Goal: Navigation & Orientation: Find specific page/section

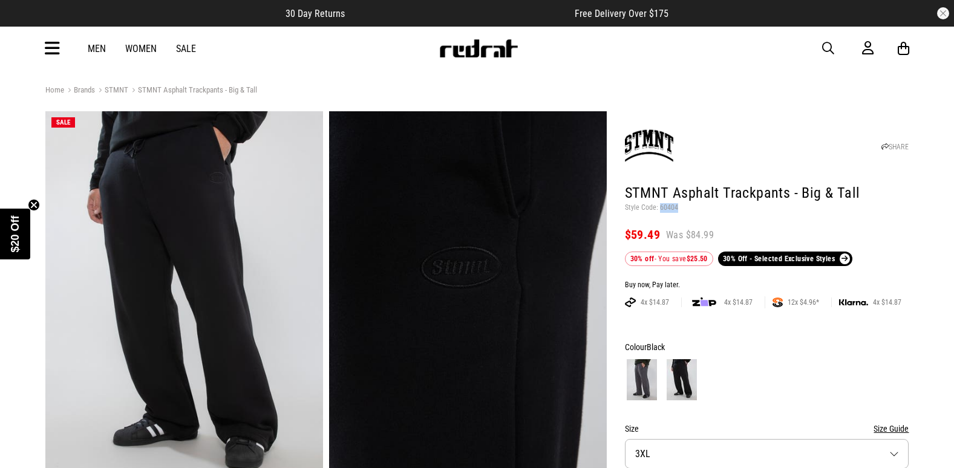
click at [830, 45] on span "button" at bounding box center [828, 48] width 12 height 15
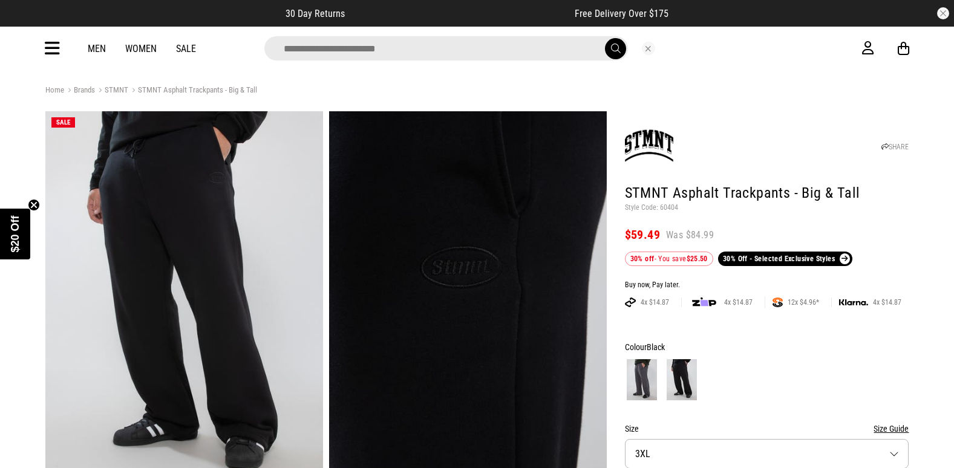
click at [44, 51] on div "Men Women Sale" at bounding box center [477, 49] width 883 height 44
click at [54, 51] on icon at bounding box center [52, 49] width 15 height 20
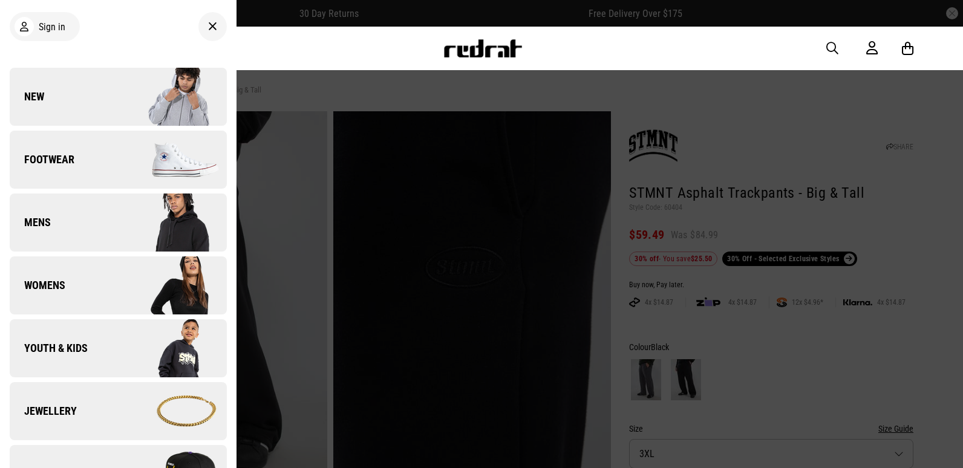
click at [93, 399] on link "Jewellery" at bounding box center [118, 411] width 217 height 58
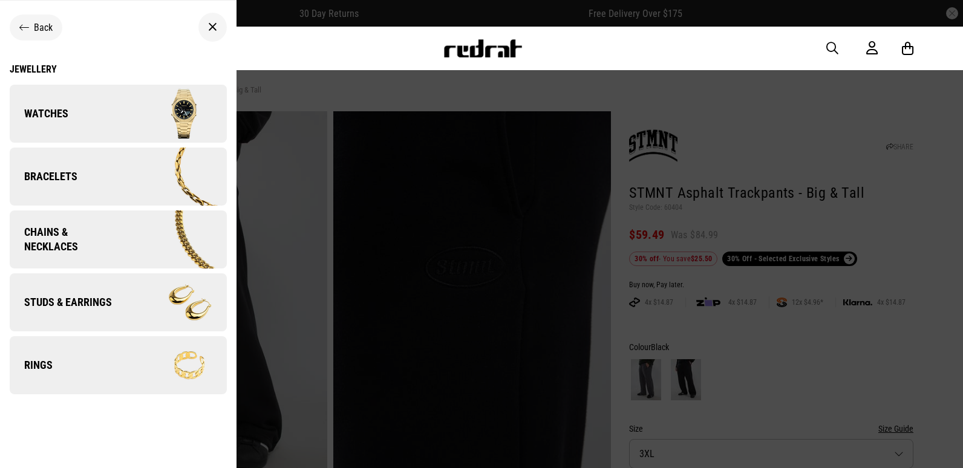
click at [96, 240] on span "Chains & Necklaces" at bounding box center [65, 239] width 111 height 29
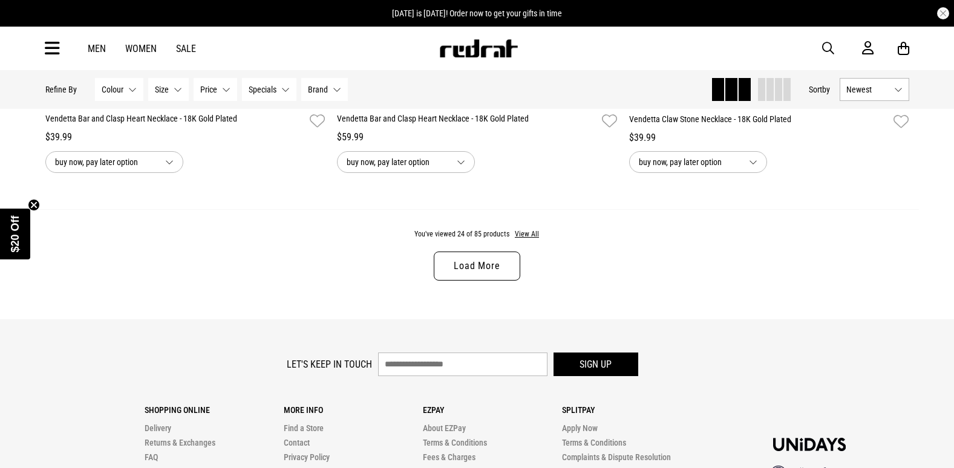
scroll to position [3933, 0]
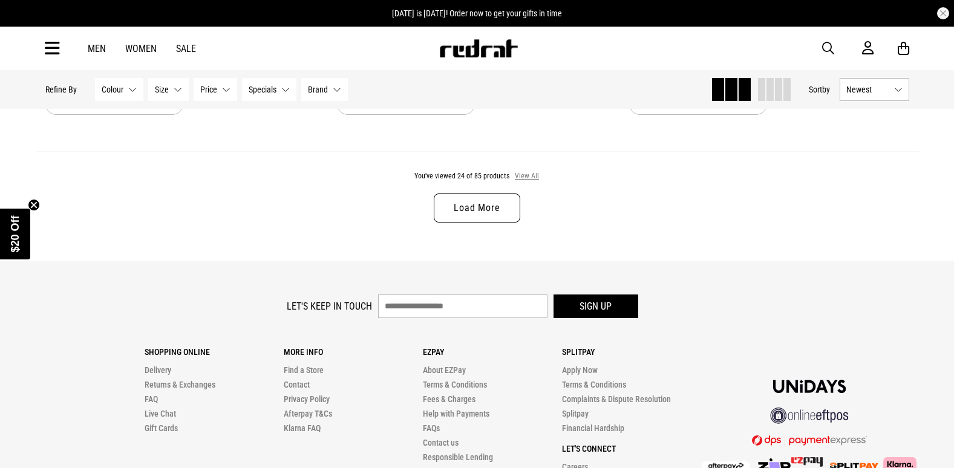
click at [523, 182] on button "View All" at bounding box center [526, 176] width 25 height 11
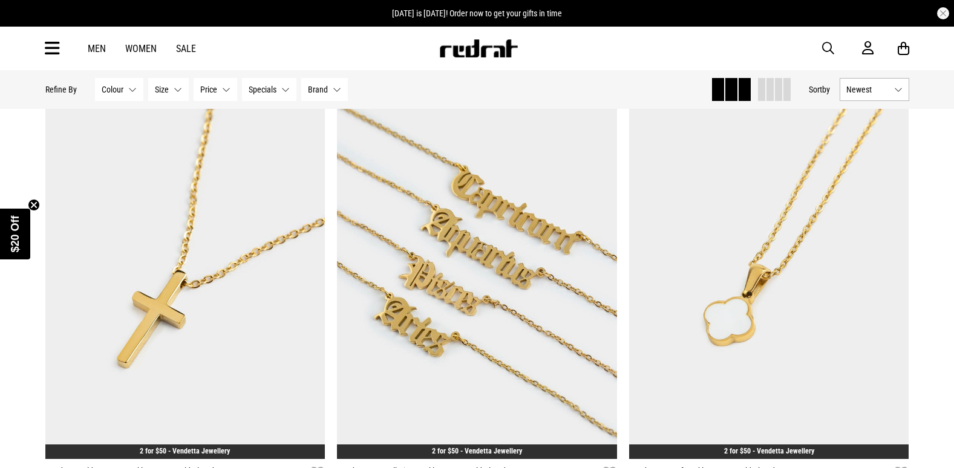
scroll to position [8349, 0]
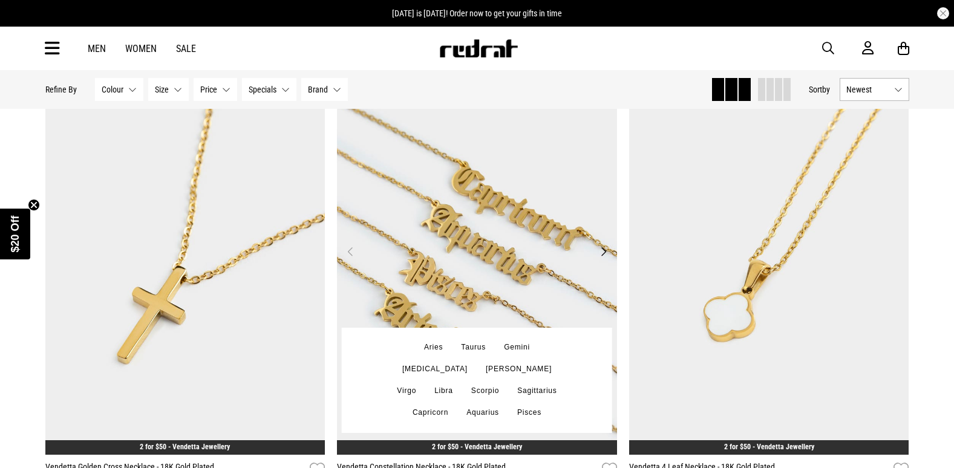
click at [456, 257] on img at bounding box center [477, 259] width 280 height 392
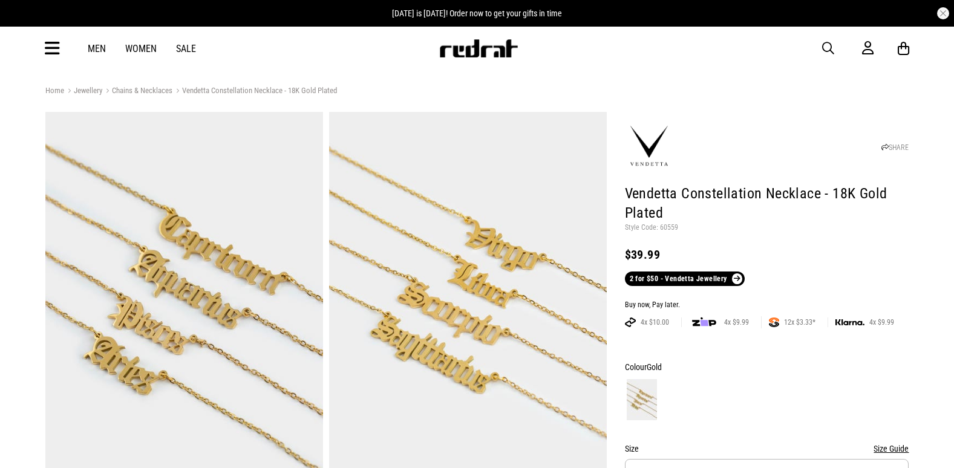
click at [50, 46] on icon at bounding box center [52, 49] width 15 height 20
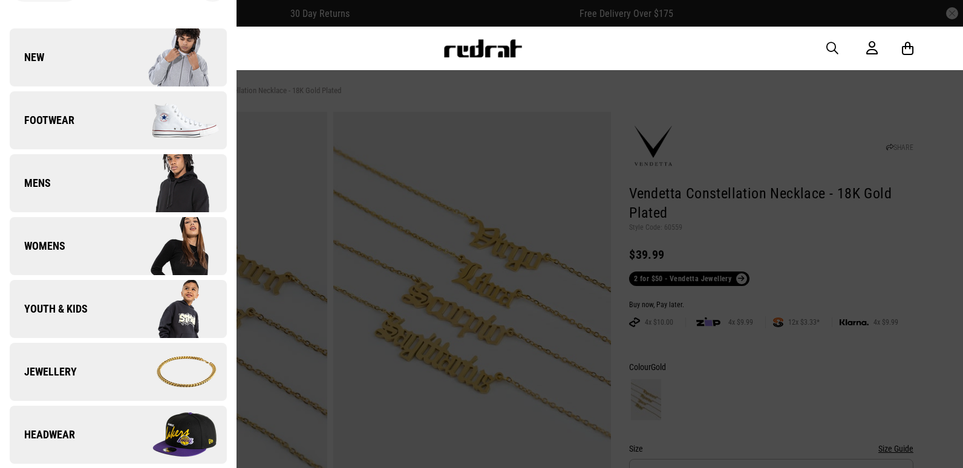
scroll to position [121, 0]
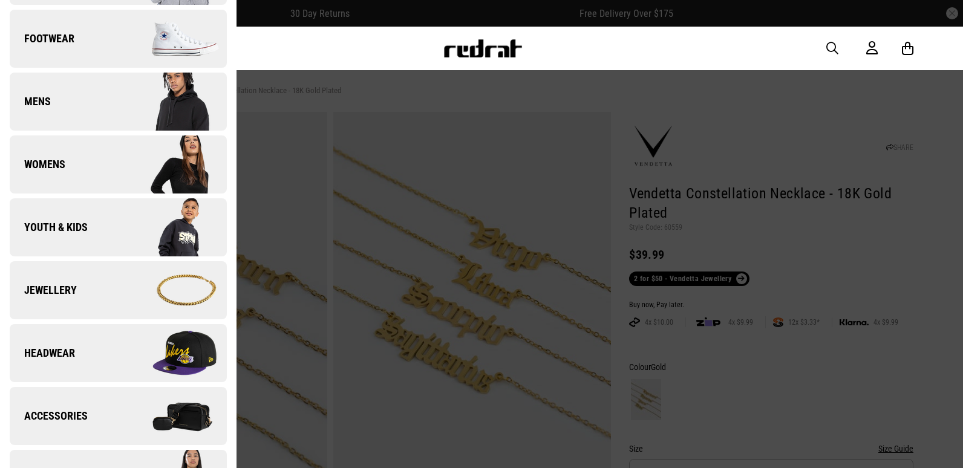
click at [85, 393] on link "Accessories" at bounding box center [118, 416] width 217 height 58
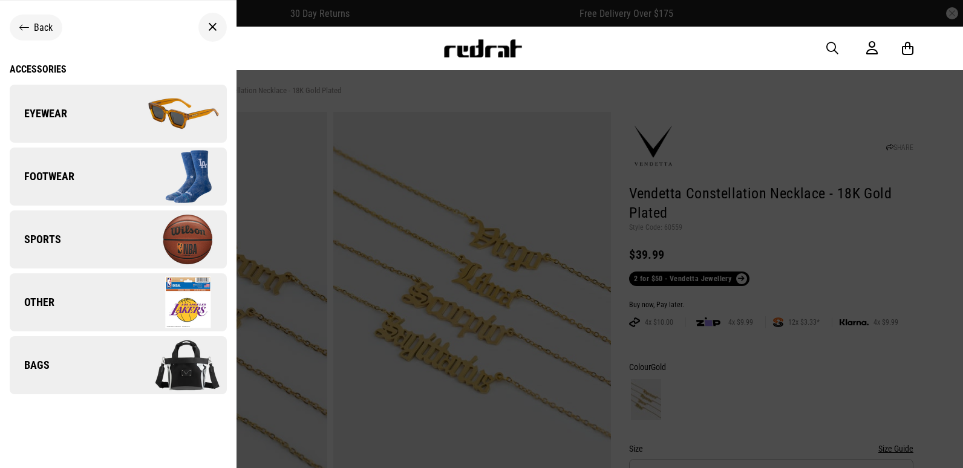
click at [77, 110] on link "Eyewear" at bounding box center [118, 114] width 217 height 58
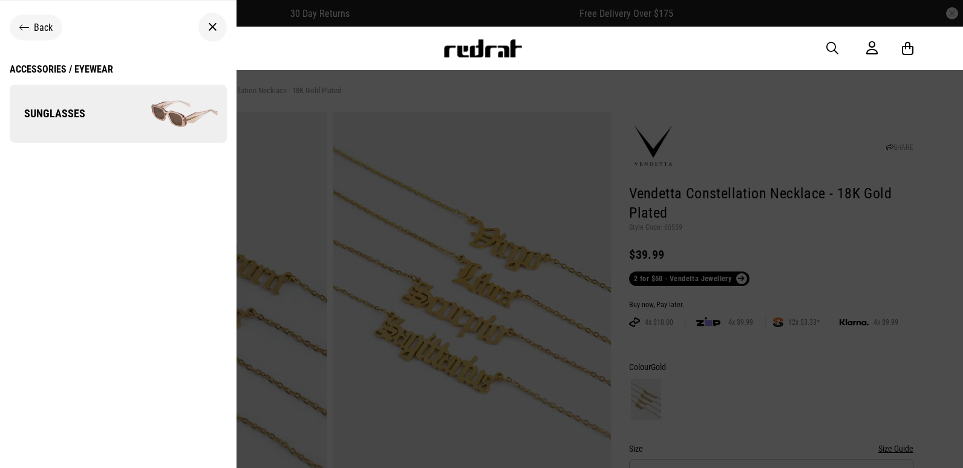
click at [77, 110] on span "Sunglasses" at bounding box center [48, 113] width 76 height 15
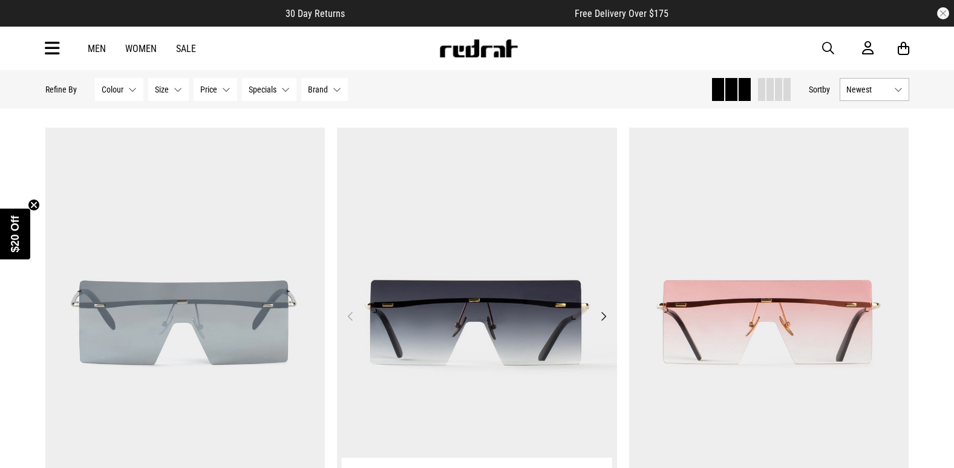
scroll to position [1997, 0]
